Goal: Navigation & Orientation: Find specific page/section

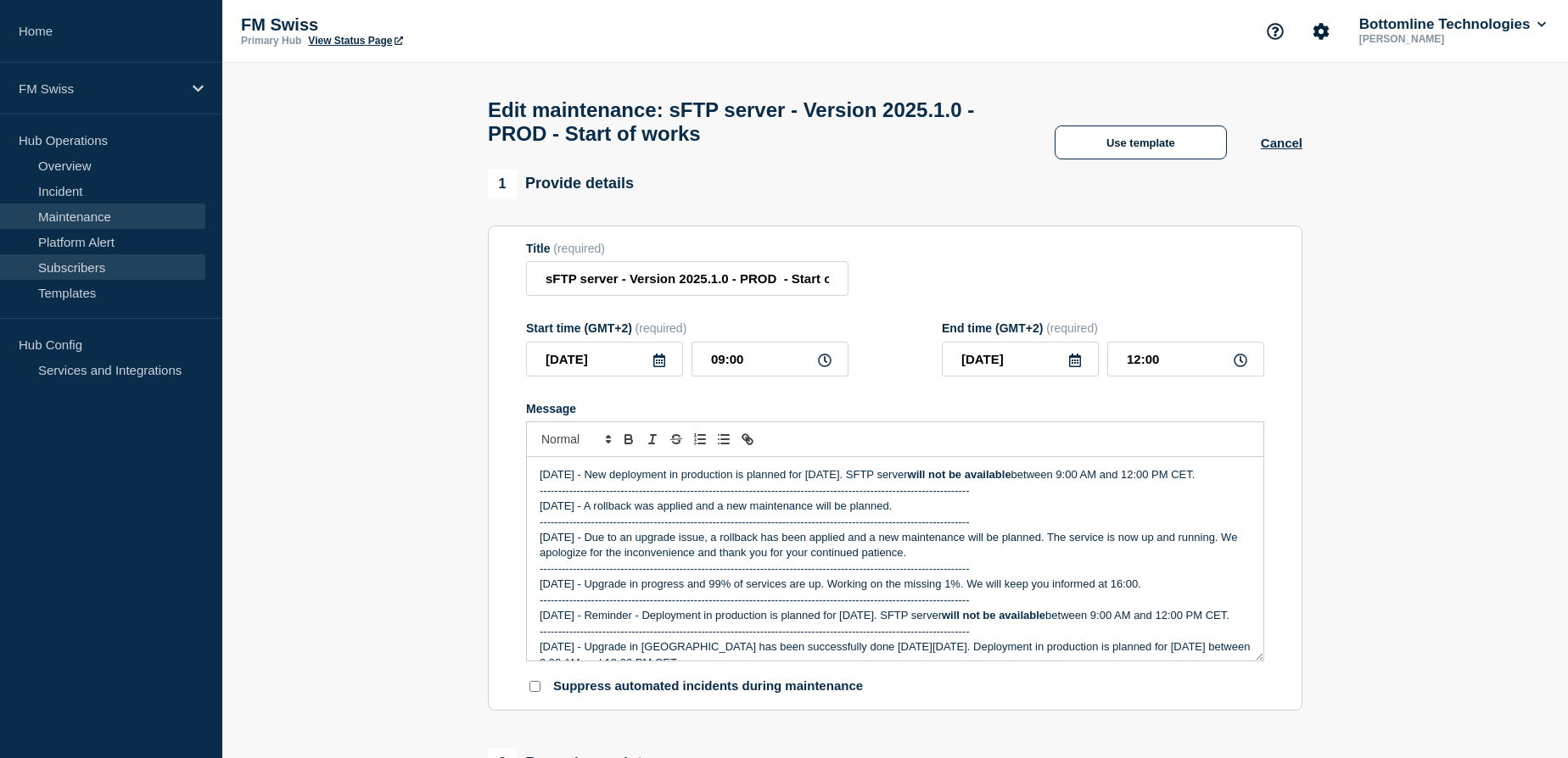
click at [80, 267] on link "Subscribers" at bounding box center [102, 267] width 206 height 26
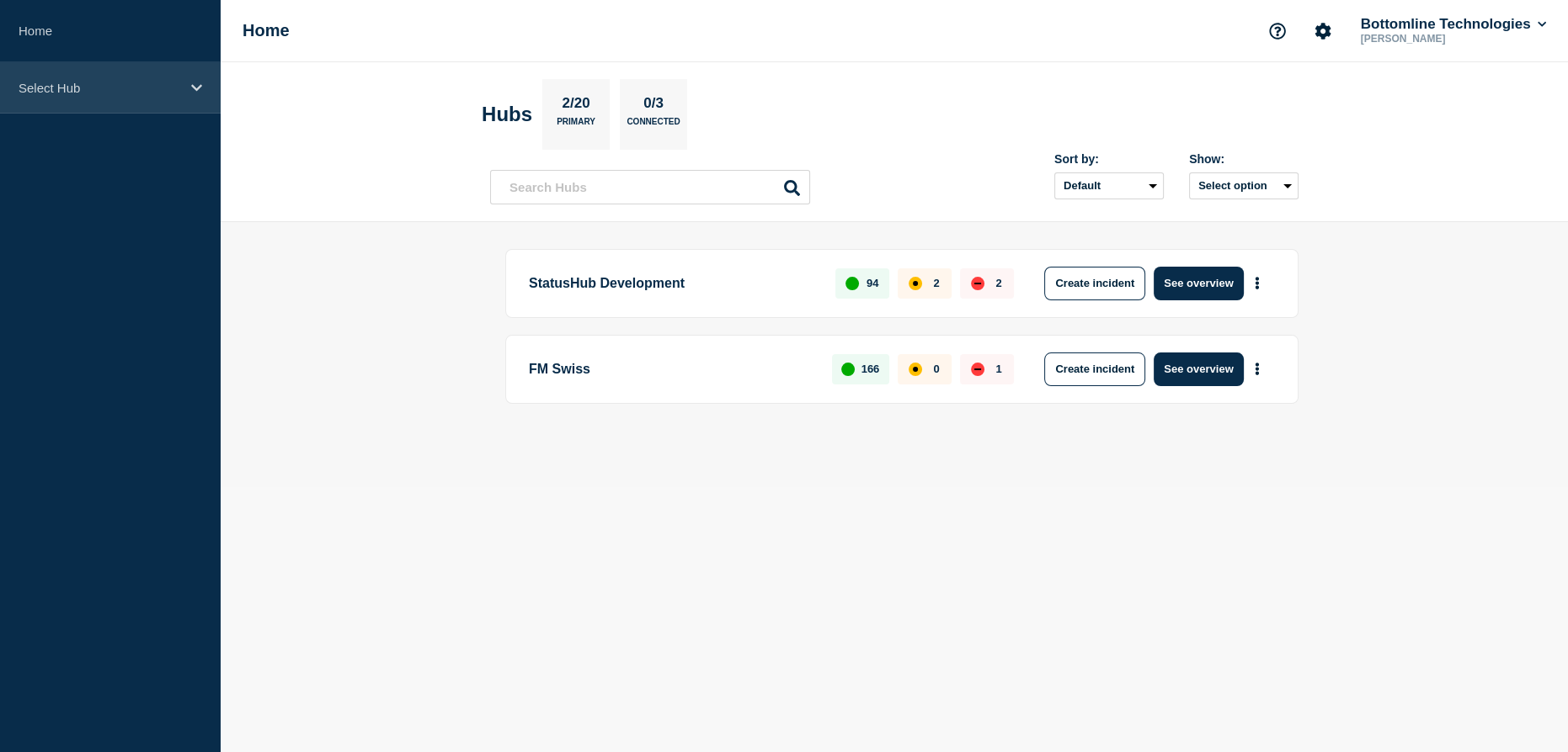
click at [172, 85] on p "Select Hub" at bounding box center [100, 87] width 162 height 14
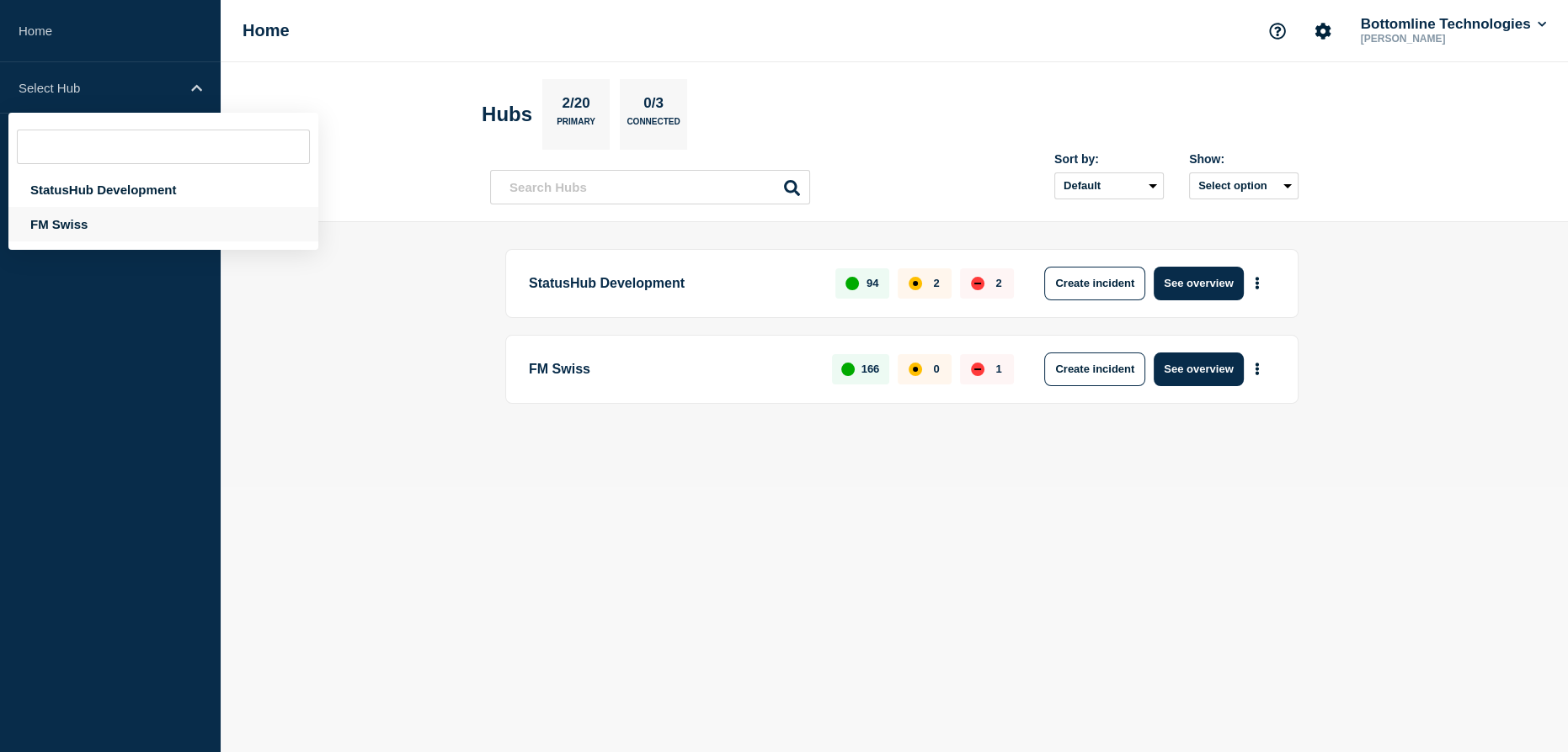
click at [63, 225] on div "FM Swiss" at bounding box center [163, 224] width 309 height 35
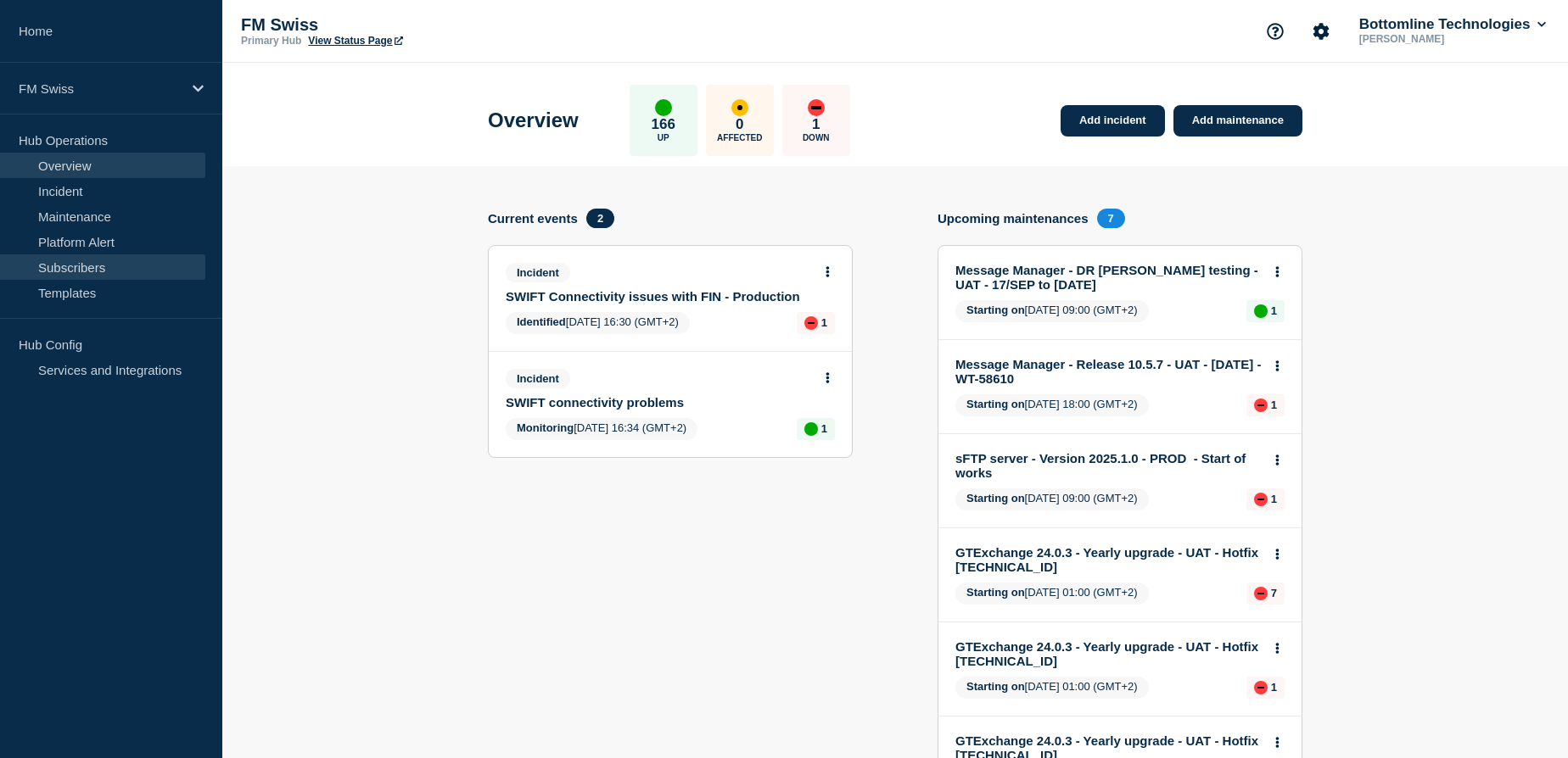
click at [80, 268] on link "Subscribers" at bounding box center [102, 267] width 206 height 26
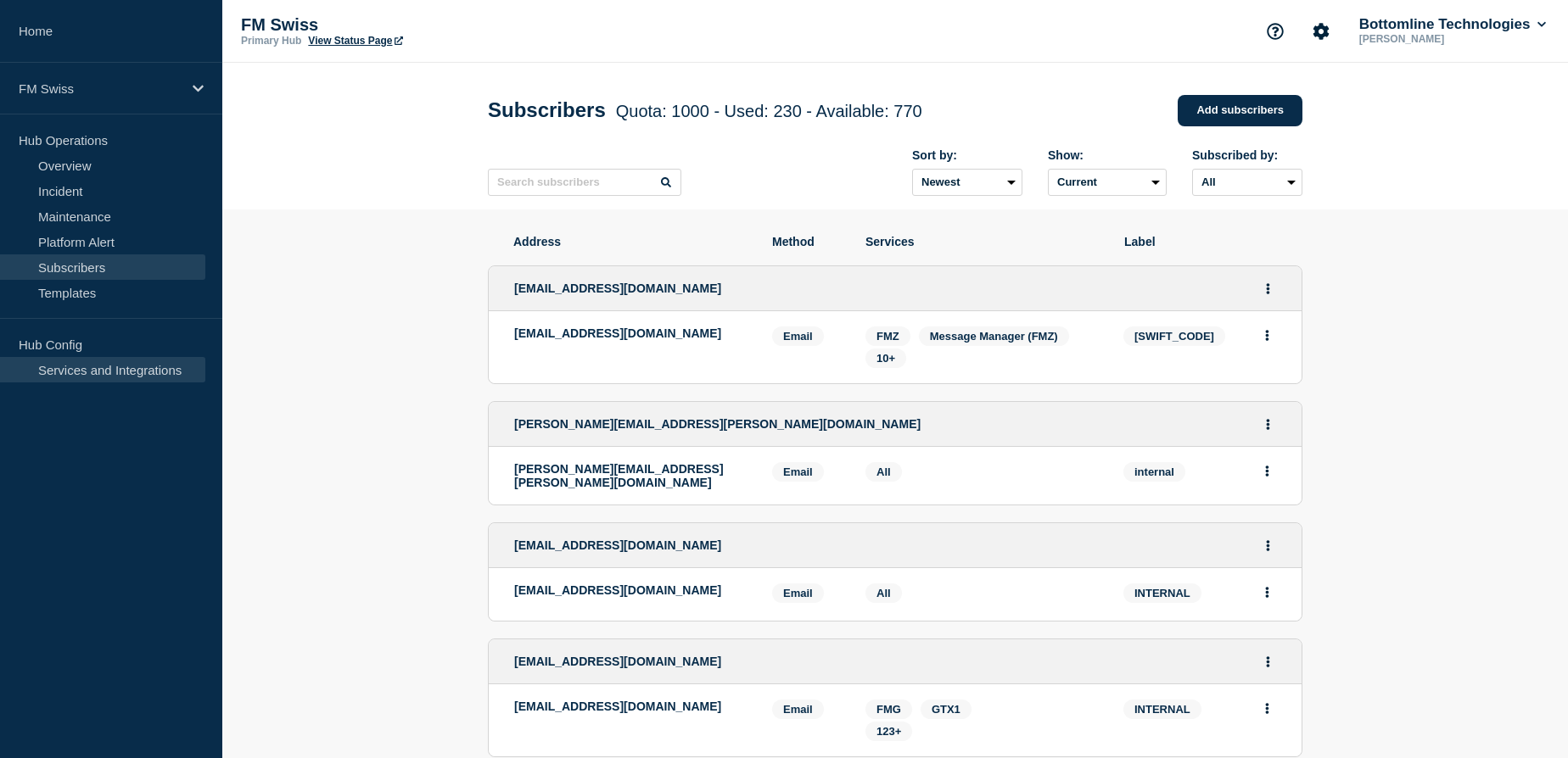
click at [97, 368] on link "Services and Integrations" at bounding box center [102, 370] width 206 height 26
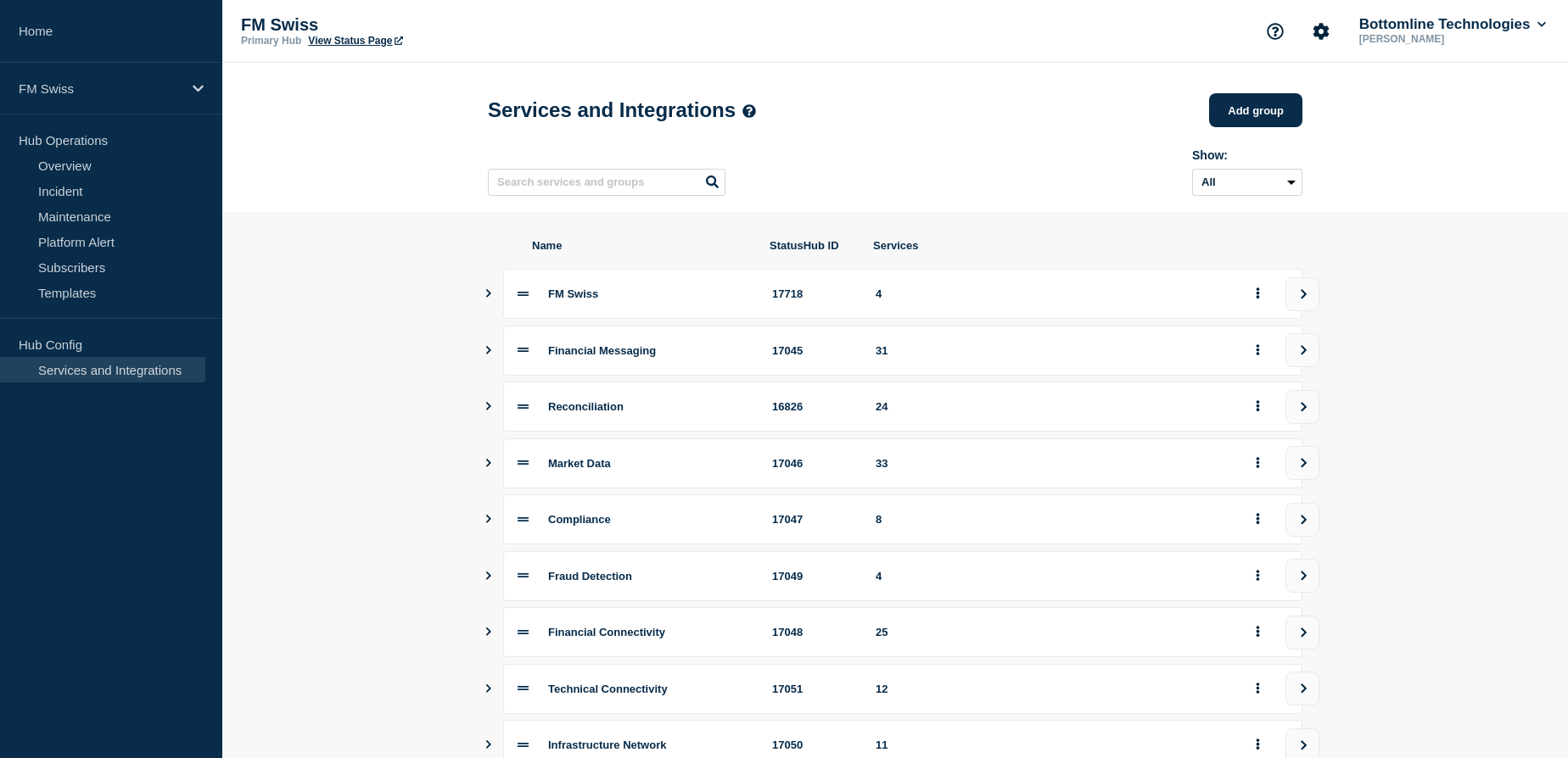
click at [488, 636] on icon "Show services" at bounding box center [488, 631] width 11 height 9
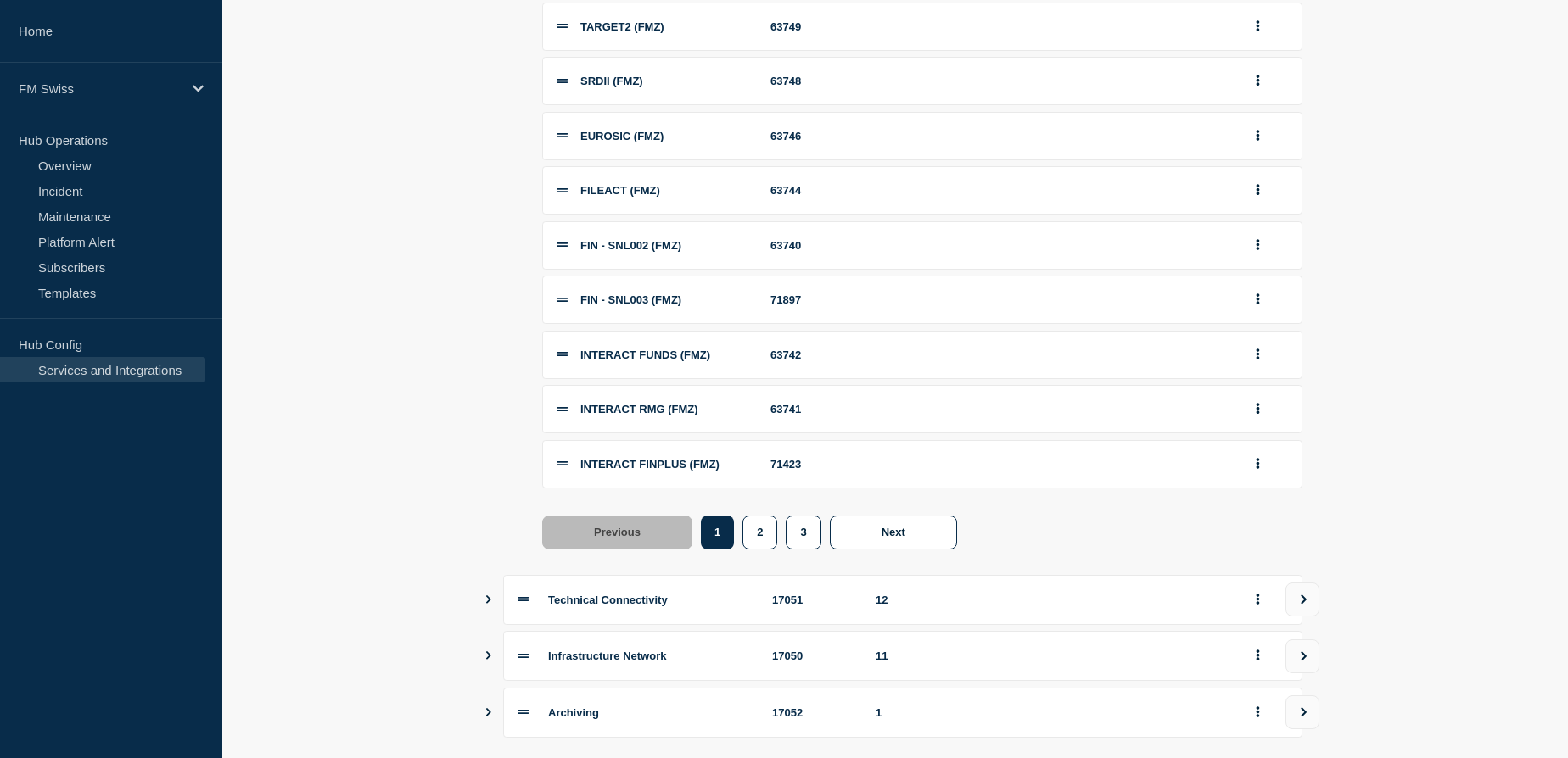
scroll to position [771, 0]
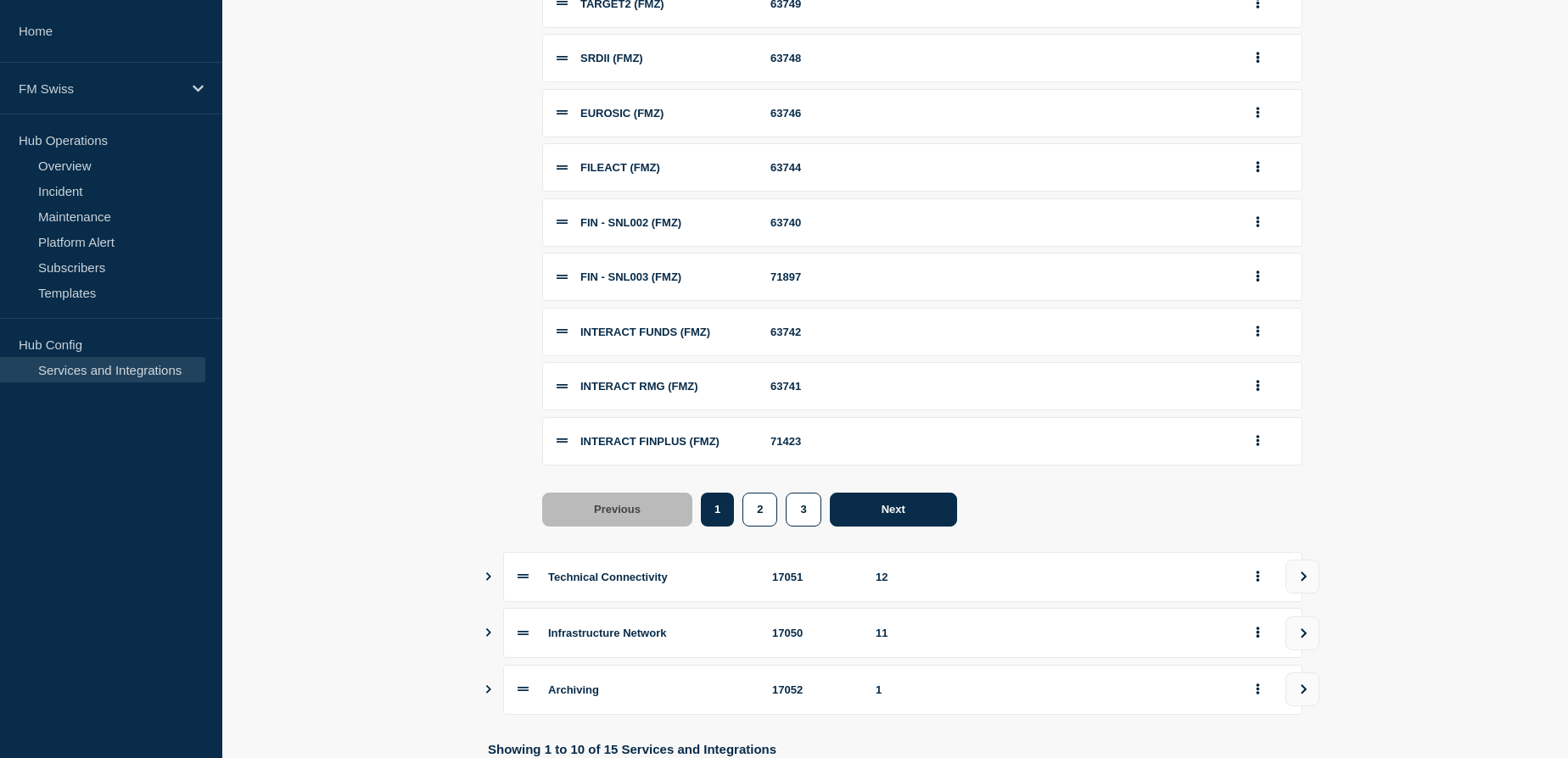
click at [873, 525] on button "Next" at bounding box center [893, 510] width 127 height 34
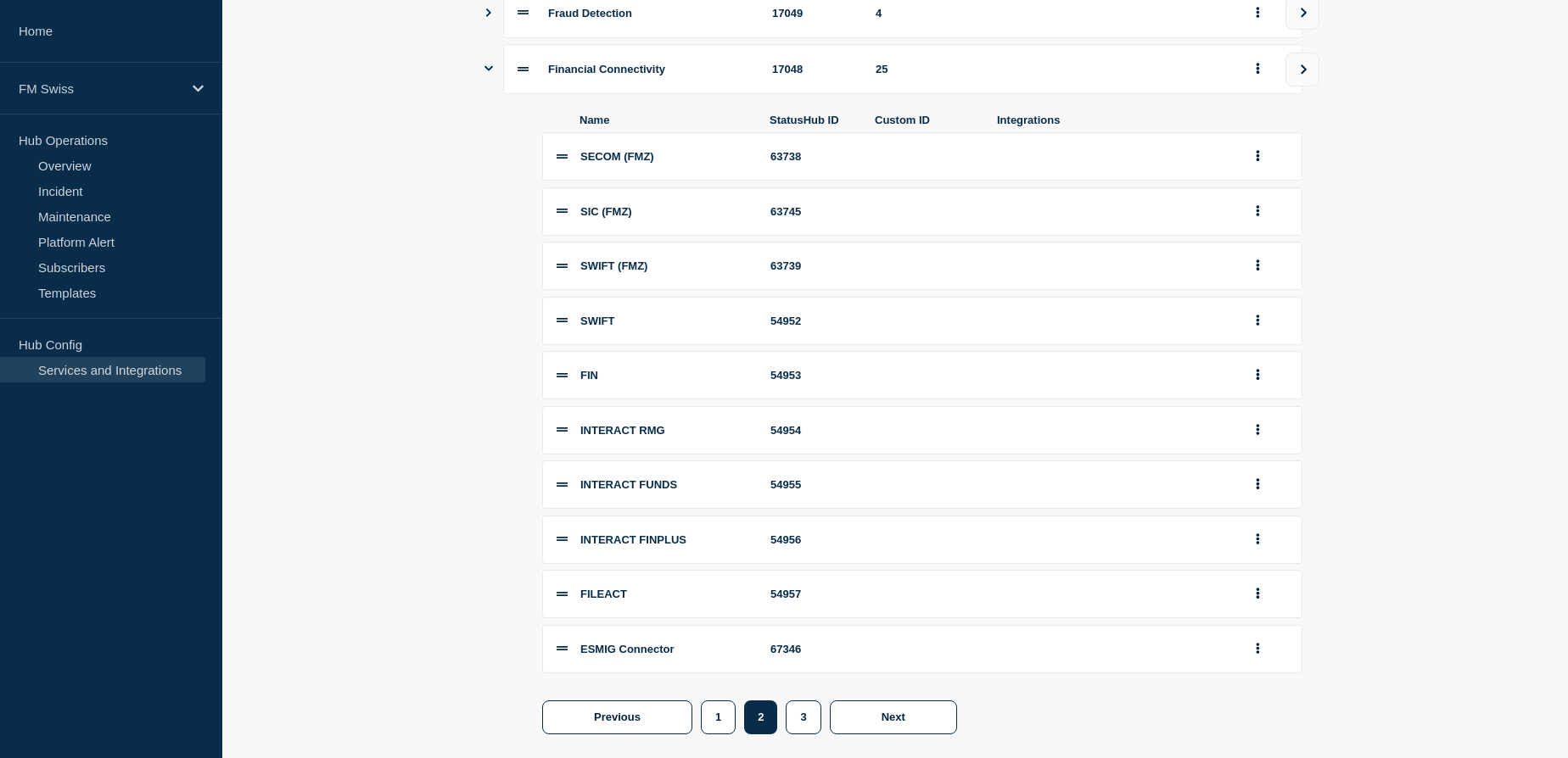
scroll to position [539, 0]
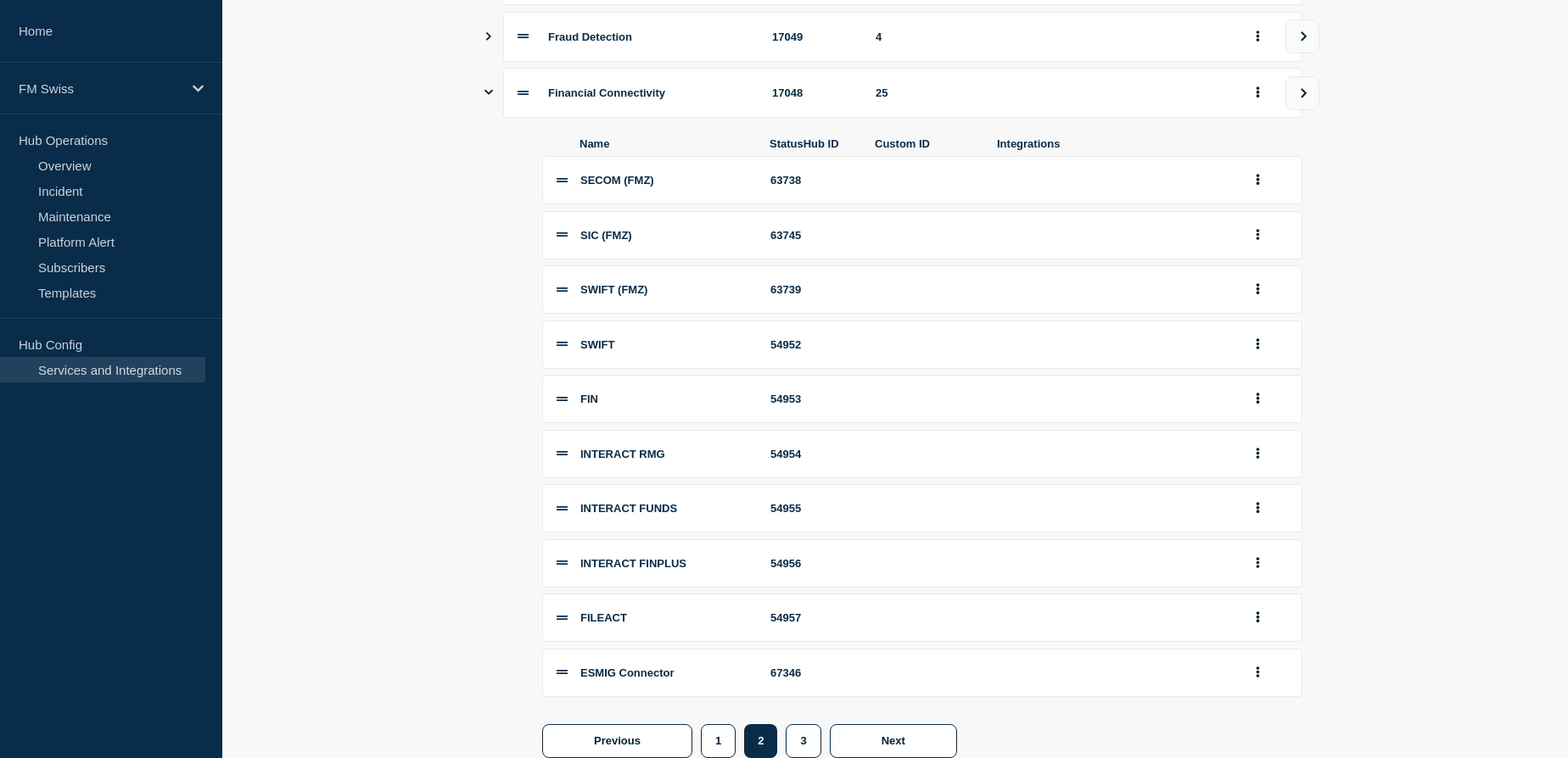
click at [554, 356] on li "SWIFT 54952" at bounding box center [922, 344] width 760 height 48
click at [562, 350] on icon at bounding box center [562, 344] width 11 height 11
